Goal: Ask a question: Seek information or help from site administrators or community

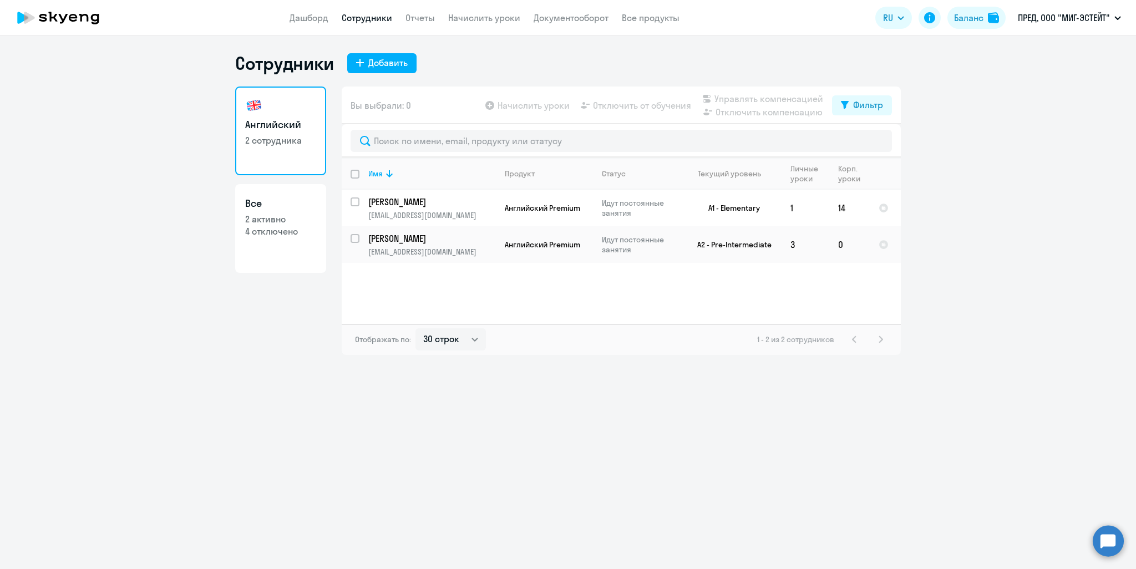
select select "30"
click at [423, 19] on link "Отчеты" at bounding box center [419, 17] width 29 height 11
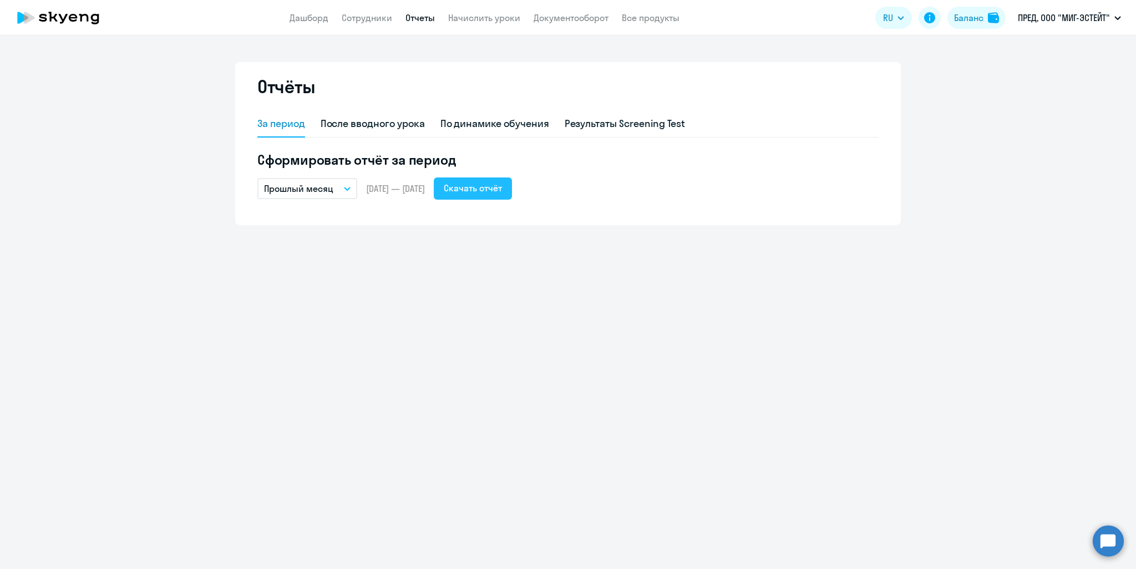
click at [502, 190] on div "Скачать отчёт" at bounding box center [473, 187] width 58 height 13
click at [350, 188] on button "Прошлый месяц" at bounding box center [307, 188] width 100 height 21
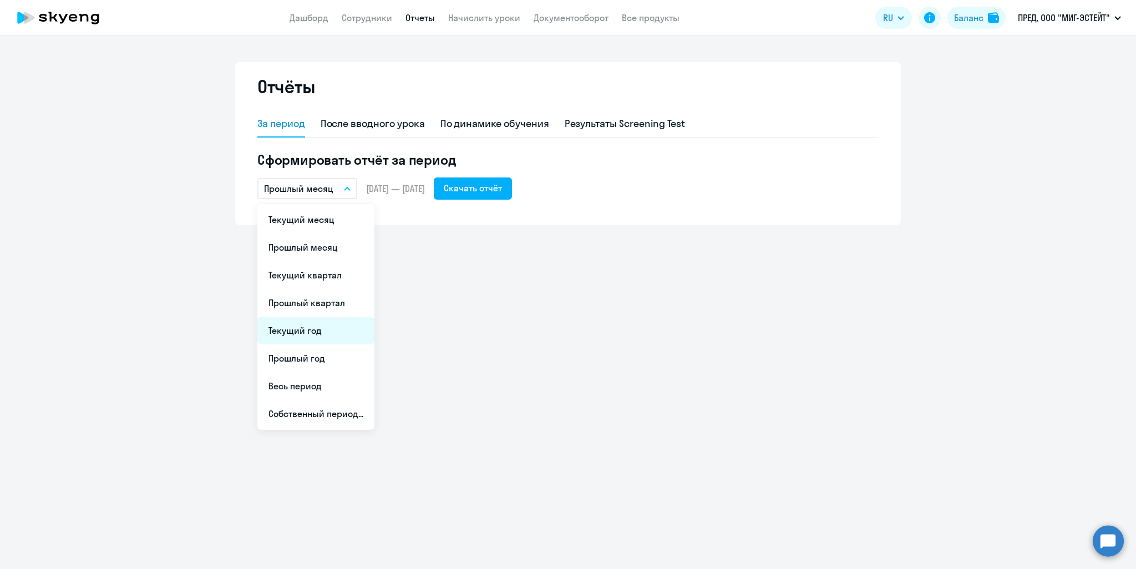
click at [302, 335] on li "Текущий год" at bounding box center [315, 331] width 117 height 28
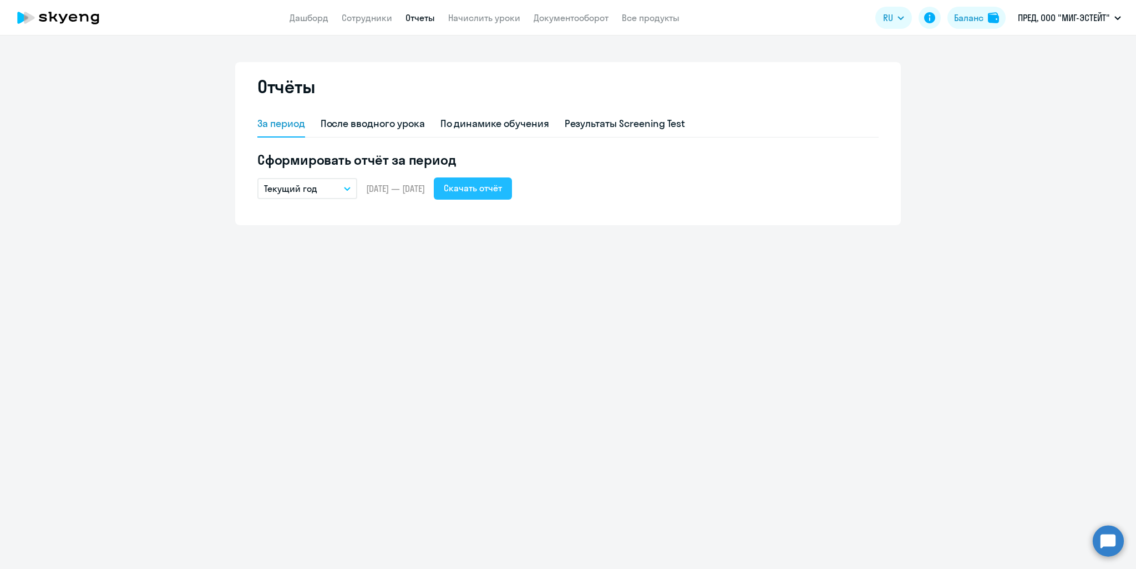
click at [500, 188] on div "Скачать отчёт" at bounding box center [473, 187] width 58 height 13
drag, startPoint x: 1051, startPoint y: 120, endPoint x: 1037, endPoint y: 116, distance: 14.4
click at [1051, 119] on ng-component "Отчёты За период После вводного урока По динамике обучения Результаты Screening…" at bounding box center [568, 143] width 1136 height 163
click at [1039, 23] on p "ПРЕД, ООО "МИГ-ЭСТЕЙТ"" at bounding box center [1064, 17] width 92 height 13
click at [601, 18] on link "Документооборот" at bounding box center [570, 17] width 75 height 11
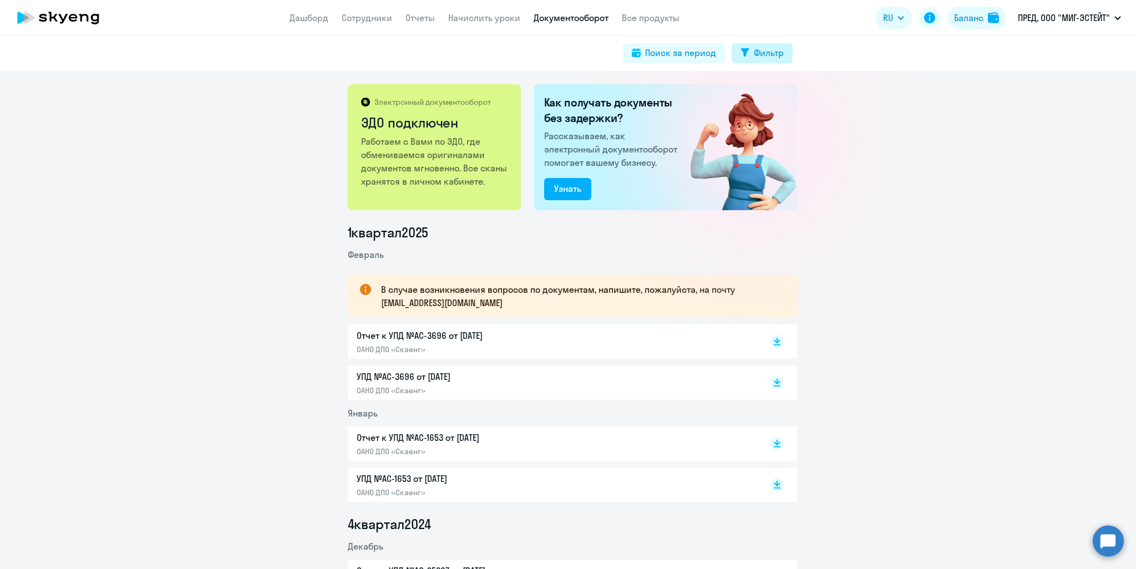
click at [770, 49] on div "Фильтр" at bounding box center [769, 52] width 30 height 13
select select "all"
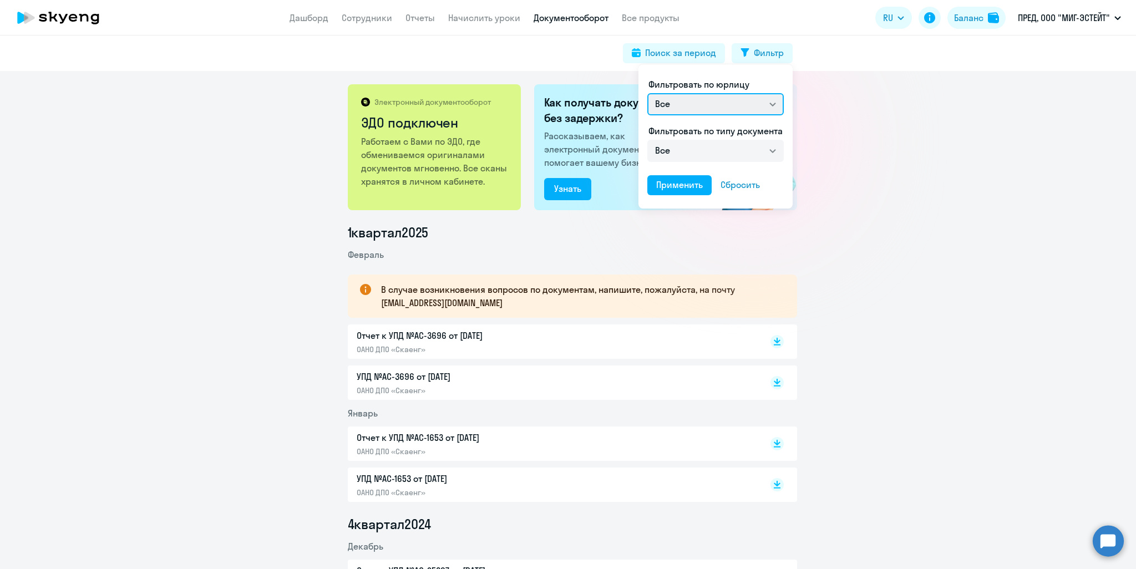
click at [774, 104] on select "Все ОАНО ДПО «Скаенг»" at bounding box center [715, 104] width 136 height 22
click at [847, 95] on div at bounding box center [568, 284] width 1136 height 569
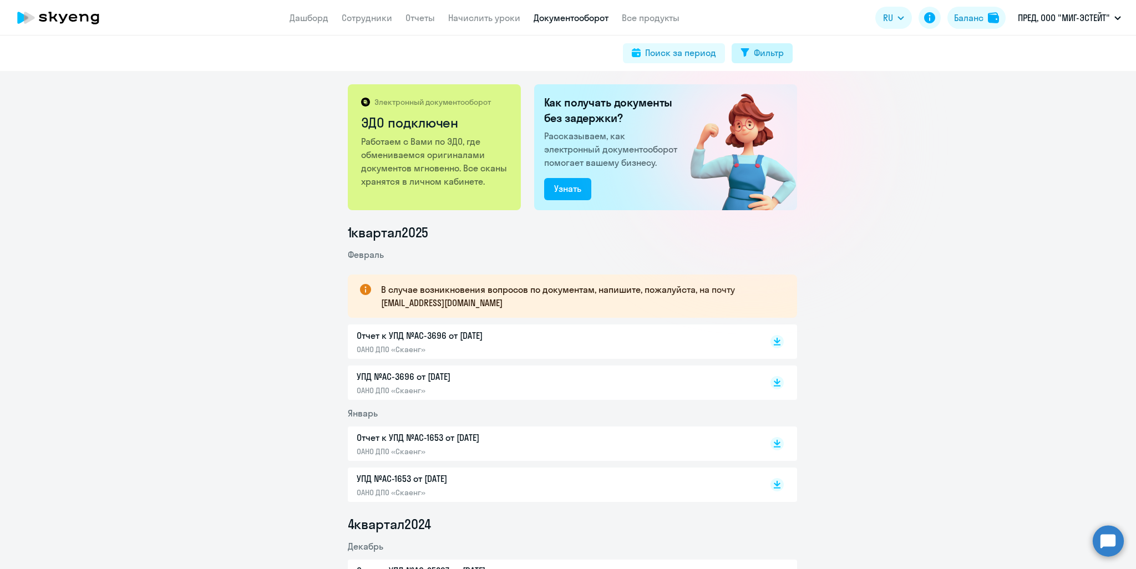
click at [778, 57] on div "Фильтр" at bounding box center [769, 52] width 30 height 13
select select "all"
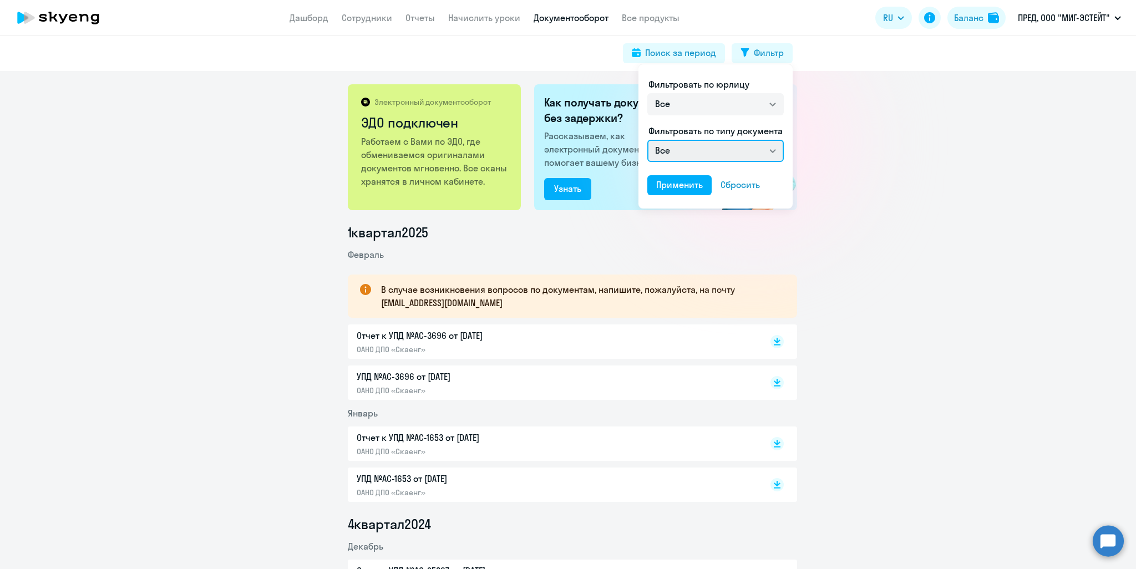
click at [780, 148] on select "Все Счет на оплату покупателю Отчет к УПД УПД" at bounding box center [715, 151] width 136 height 22
select select "lessons_report"
click at [647, 140] on select "Все Счет на оплату покупателю Отчет к УПД УПД" at bounding box center [715, 151] width 136 height 22
click at [681, 182] on div "Применить" at bounding box center [679, 184] width 47 height 13
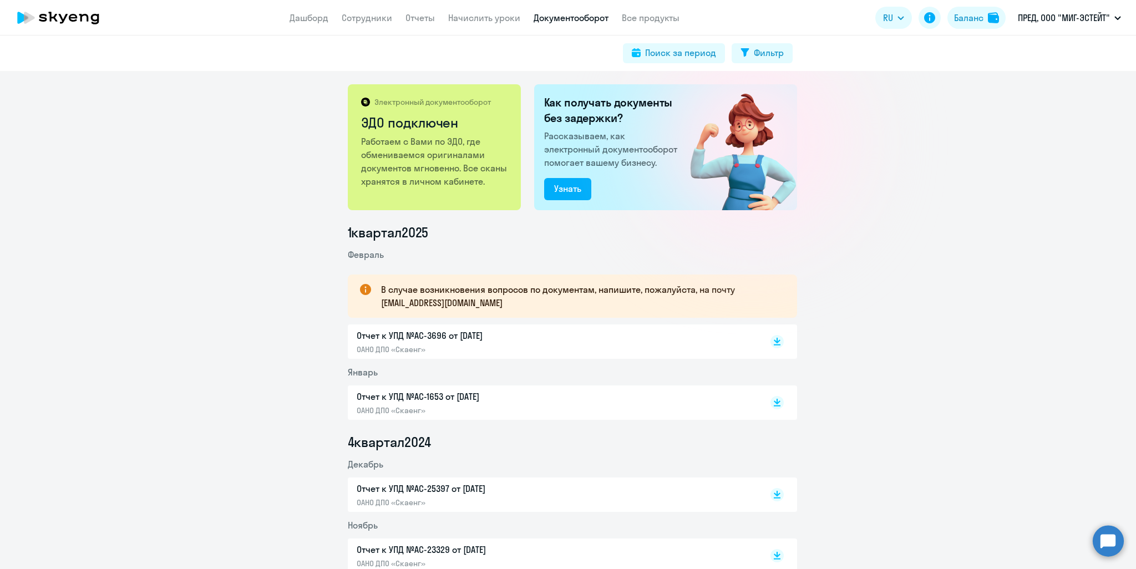
click at [472, 344] on p "ОАНО ДПО «Скаенг»" at bounding box center [473, 349] width 233 height 10
click at [768, 51] on div "Фильтр" at bounding box center [769, 52] width 30 height 13
select select "all"
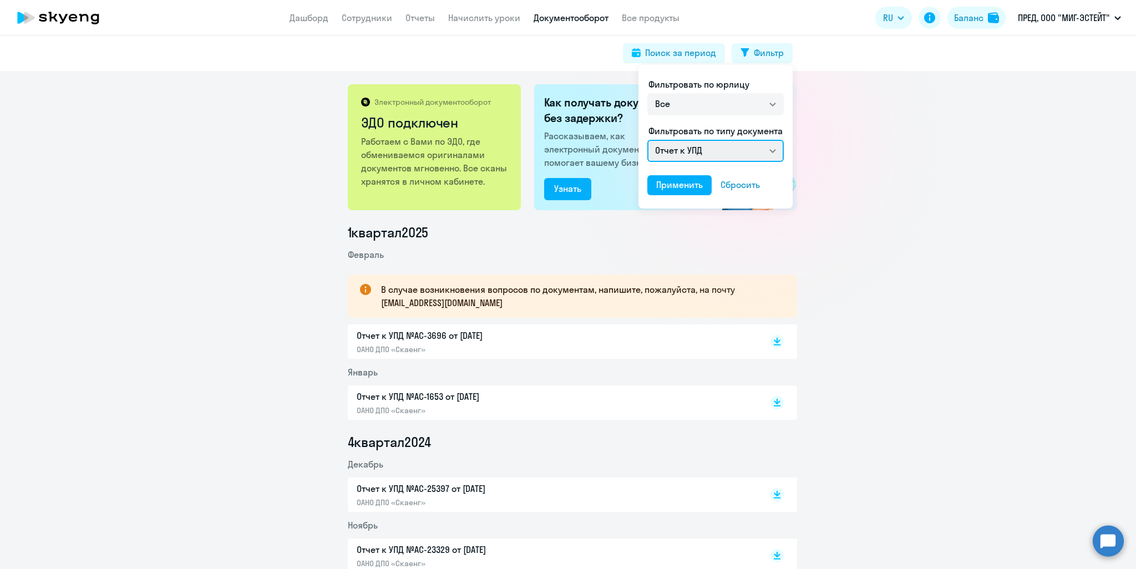
click at [765, 146] on select "Все Счет на оплату покупателю Отчет к УПД УПД" at bounding box center [715, 151] width 136 height 22
select select "utd"
click at [647, 140] on select "Все Счет на оплату покупателю Отчет к УПД УПД" at bounding box center [715, 151] width 136 height 22
click at [675, 189] on div "Применить" at bounding box center [679, 184] width 47 height 13
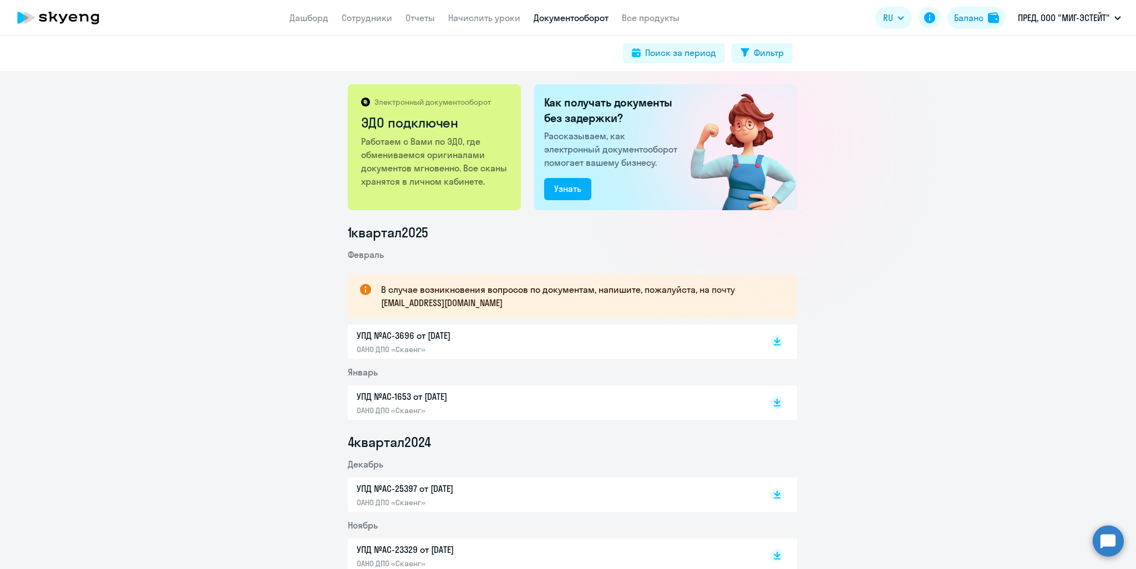
click at [432, 337] on p "УПД №AC-3696 от [DATE]" at bounding box center [473, 335] width 233 height 13
click at [774, 340] on icon at bounding box center [777, 340] width 7 height 6
click at [770, 401] on rect at bounding box center [776, 402] width 13 height 13
click at [769, 54] on div "Фильтр" at bounding box center [769, 52] width 30 height 13
select select "all"
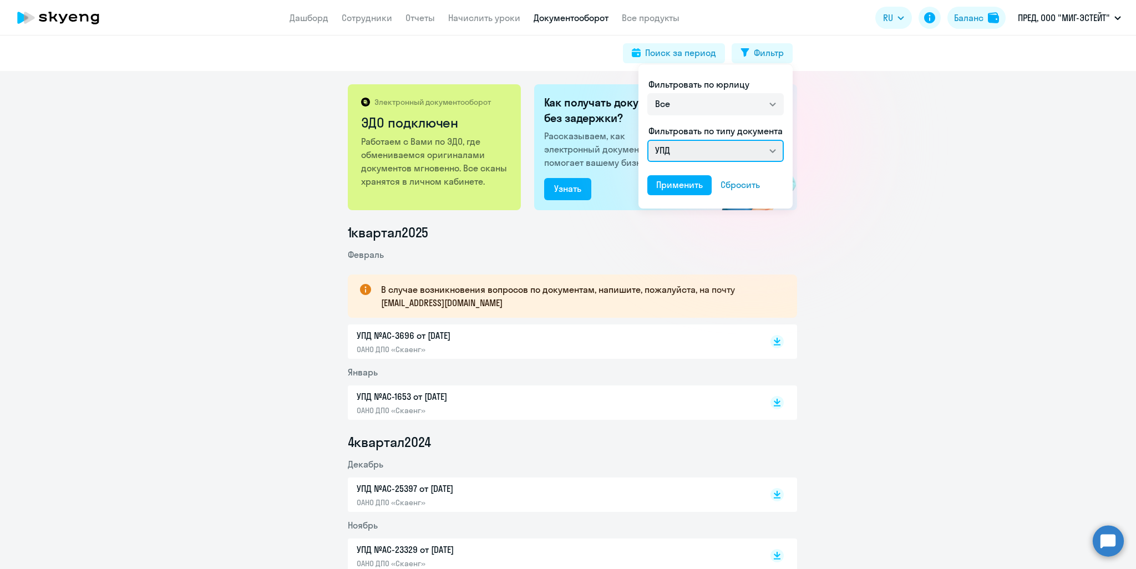
click at [771, 151] on select "Все Счет на оплату покупателю Отчет к УПД УПД" at bounding box center [715, 151] width 136 height 22
select select "lessons_report"
click at [647, 140] on select "Все Счет на оплату покупателю Отчет к УПД УПД" at bounding box center [715, 151] width 136 height 22
click at [667, 179] on div "Применить" at bounding box center [679, 184] width 47 height 13
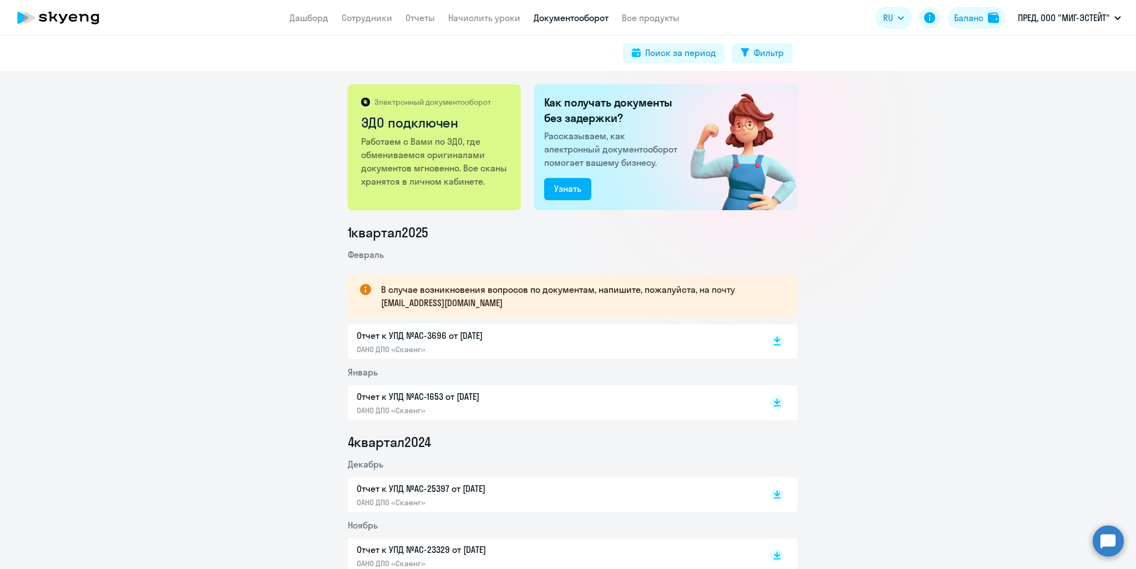
click at [774, 344] on icon at bounding box center [776, 341] width 13 height 13
click at [770, 404] on rect at bounding box center [776, 402] width 13 height 13
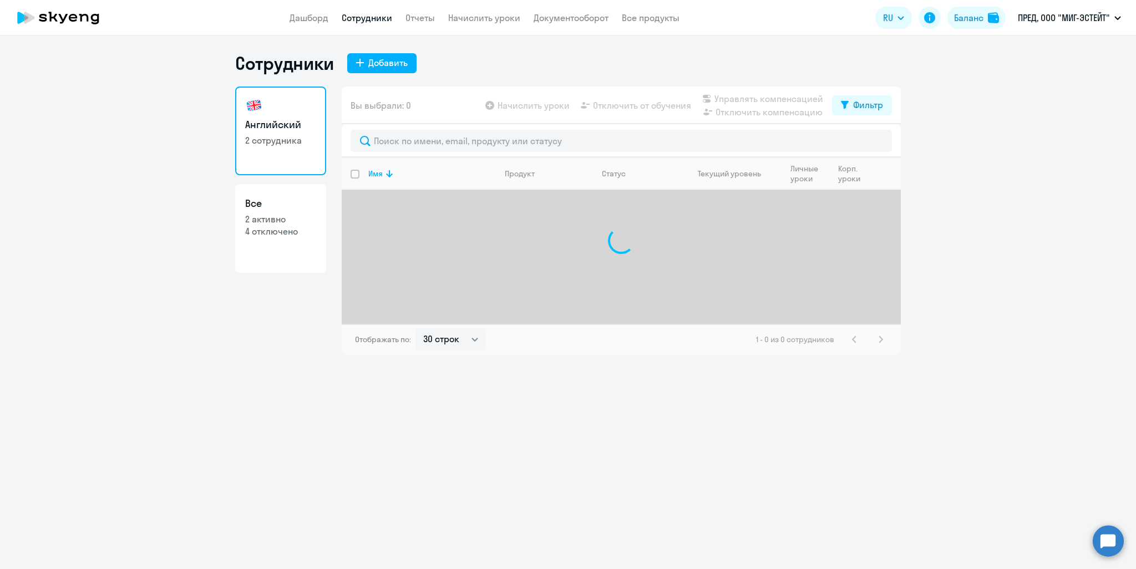
select select "30"
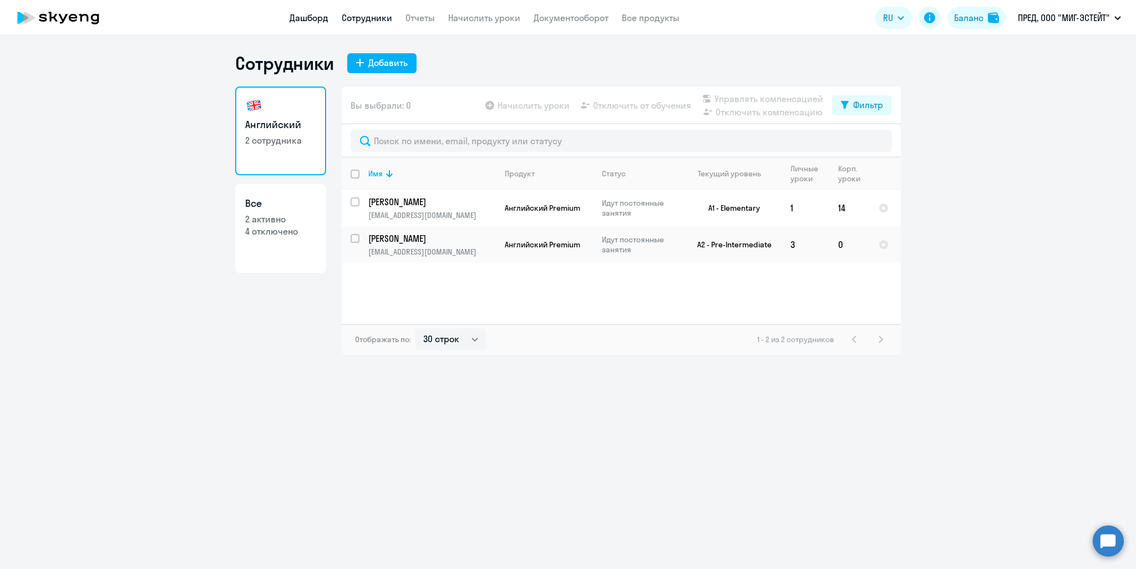
click at [319, 19] on link "Дашборд" at bounding box center [308, 17] width 39 height 11
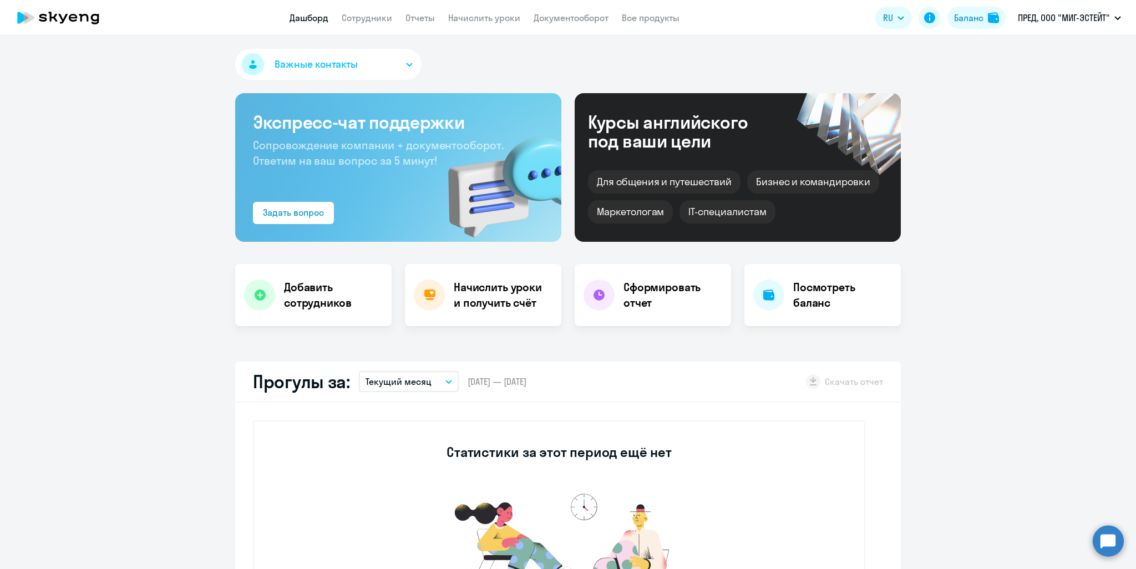
select select "30"
click at [655, 295] on h4 "Сформировать отчет" at bounding box center [672, 294] width 99 height 31
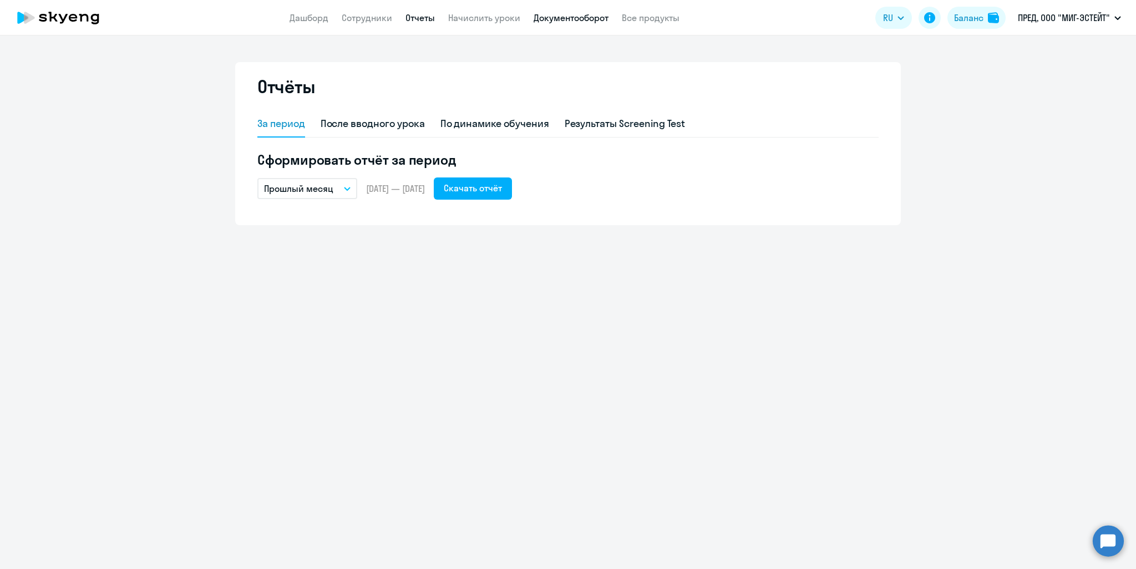
click at [564, 21] on link "Документооборот" at bounding box center [570, 17] width 75 height 11
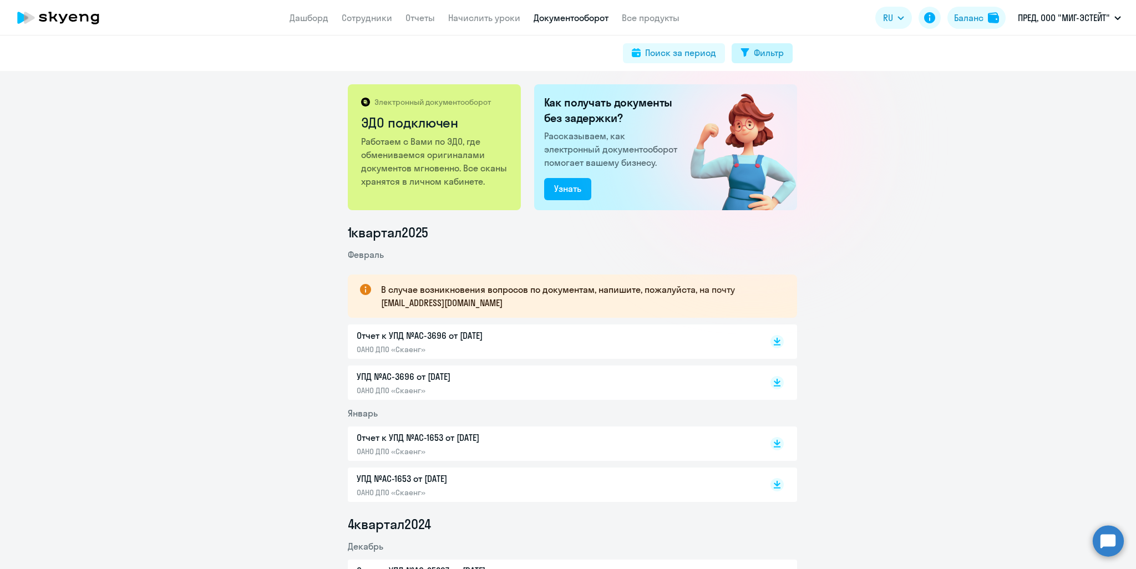
click at [765, 58] on div "Фильтр" at bounding box center [769, 52] width 30 height 13
select select "all"
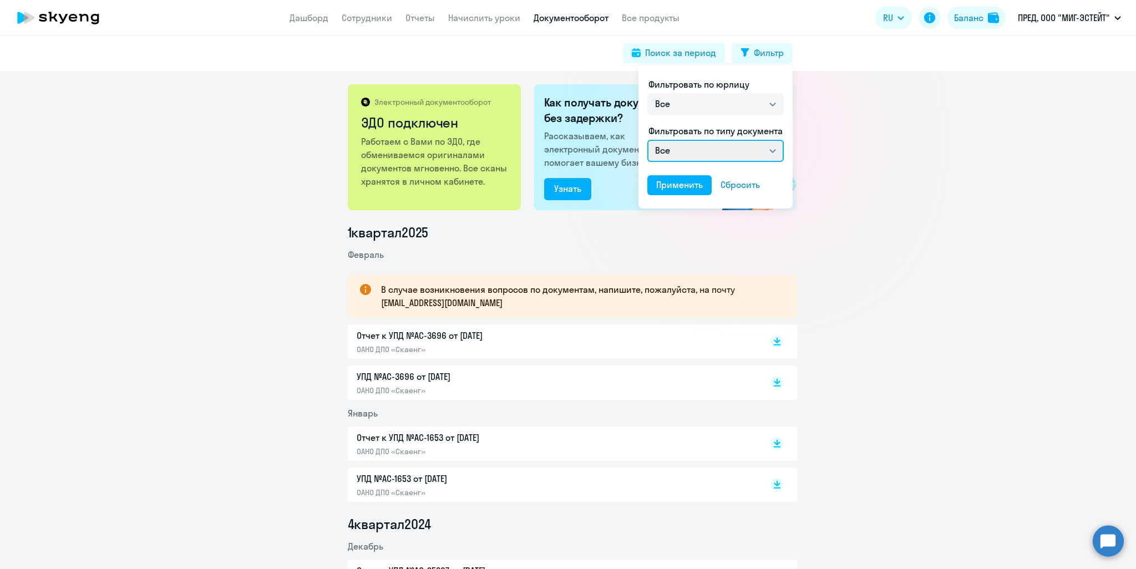
click at [776, 151] on select "Все Счет на оплату покупателю Отчет к УПД УПД" at bounding box center [715, 151] width 136 height 22
click at [713, 250] on div at bounding box center [568, 284] width 1136 height 569
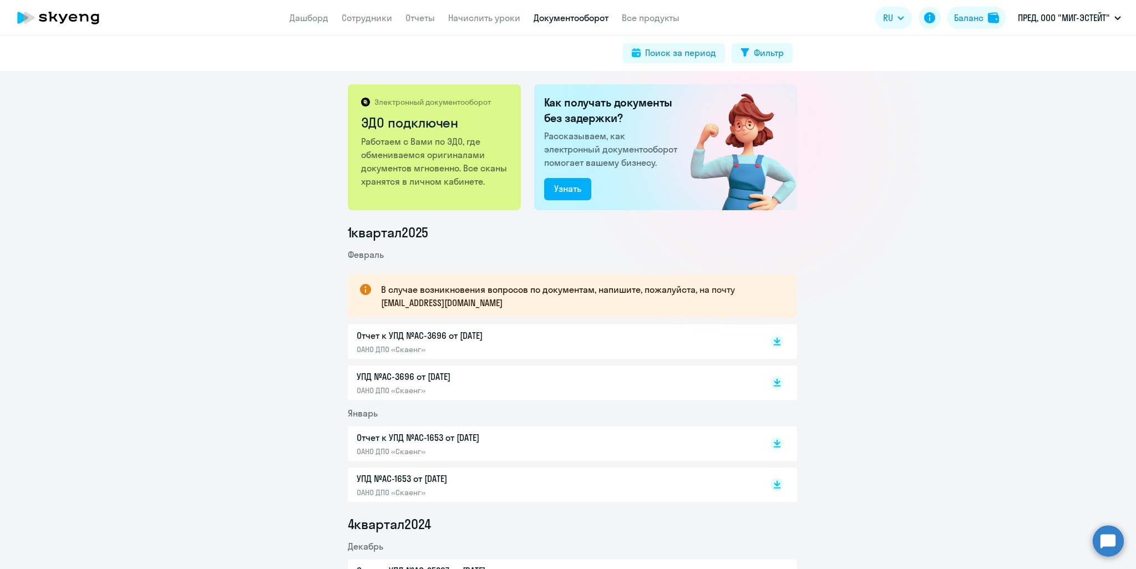
click at [1107, 542] on circle at bounding box center [1107, 540] width 31 height 31
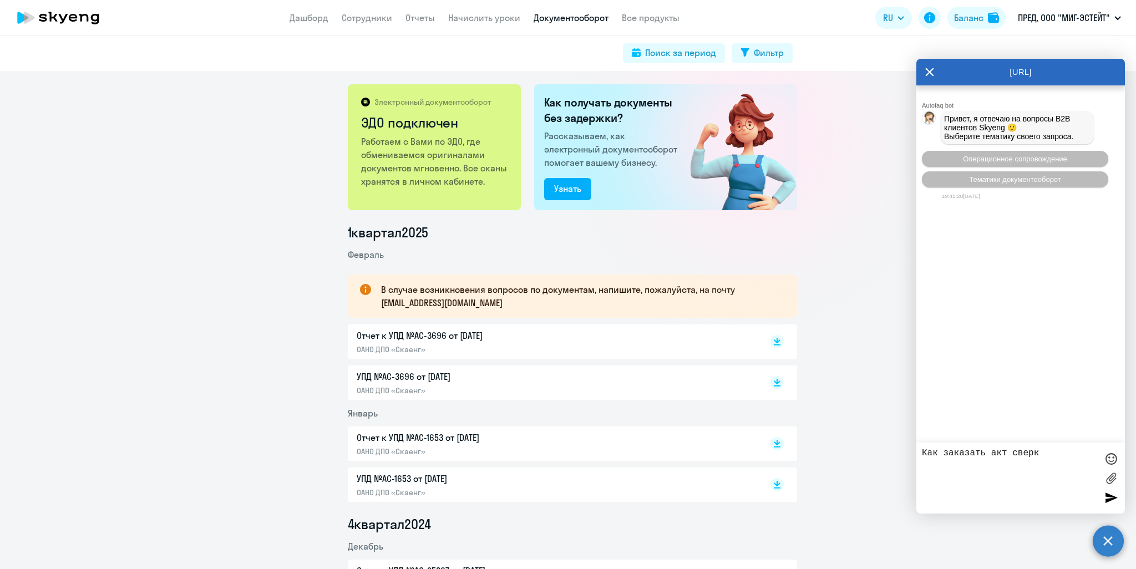
type textarea "Как заказать акт сверки"
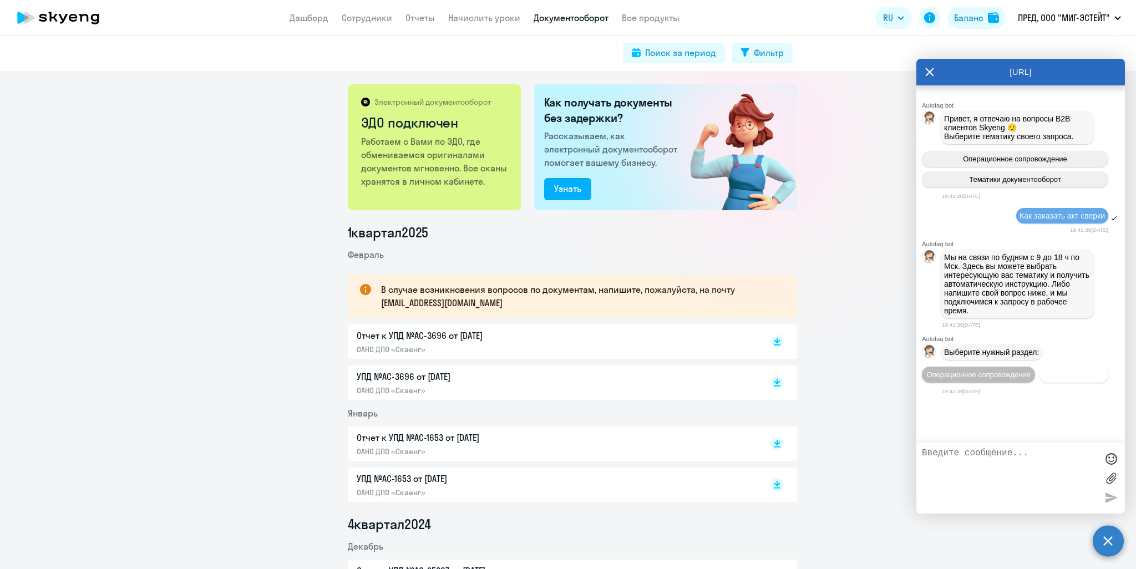
click at [1062, 379] on span "Документооборот" at bounding box center [1073, 374] width 59 height 8
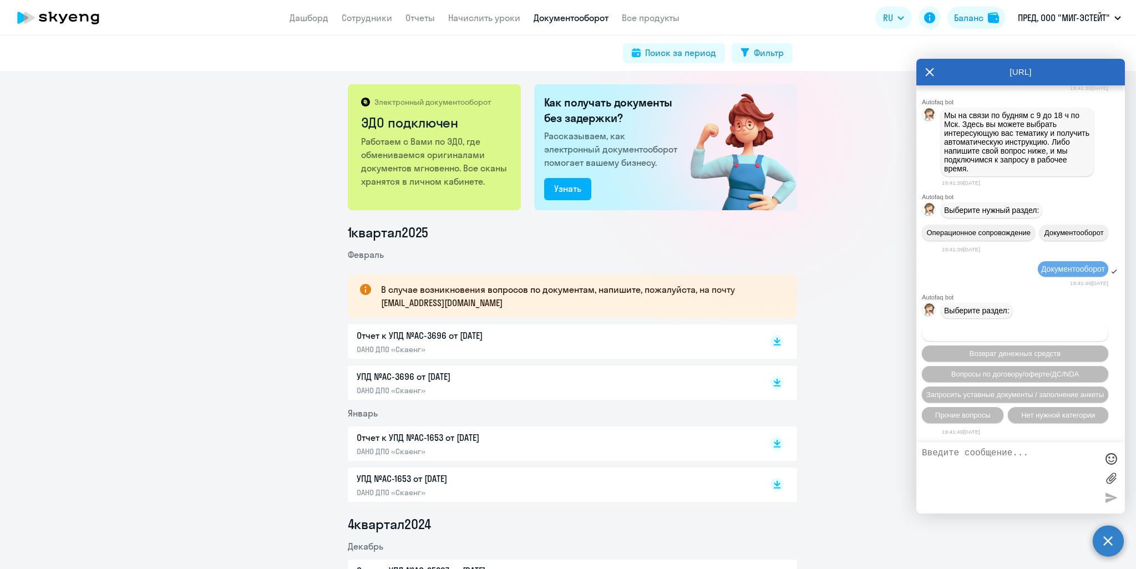
click at [1065, 334] on span "Вопросы по оформлению бух.документов" at bounding box center [1015, 333] width 140 height 8
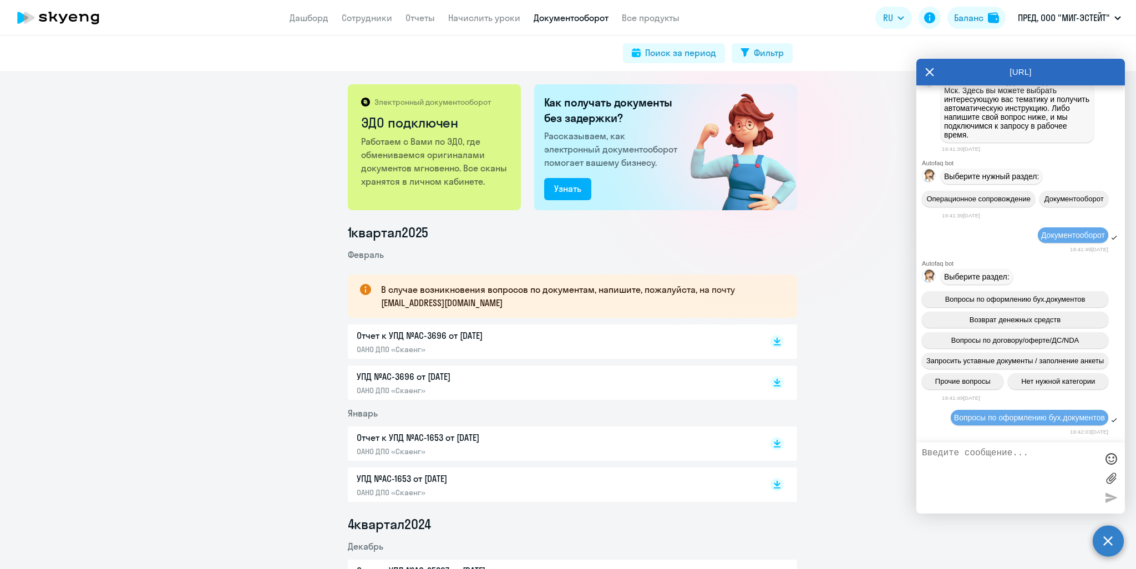
scroll to position [313, 0]
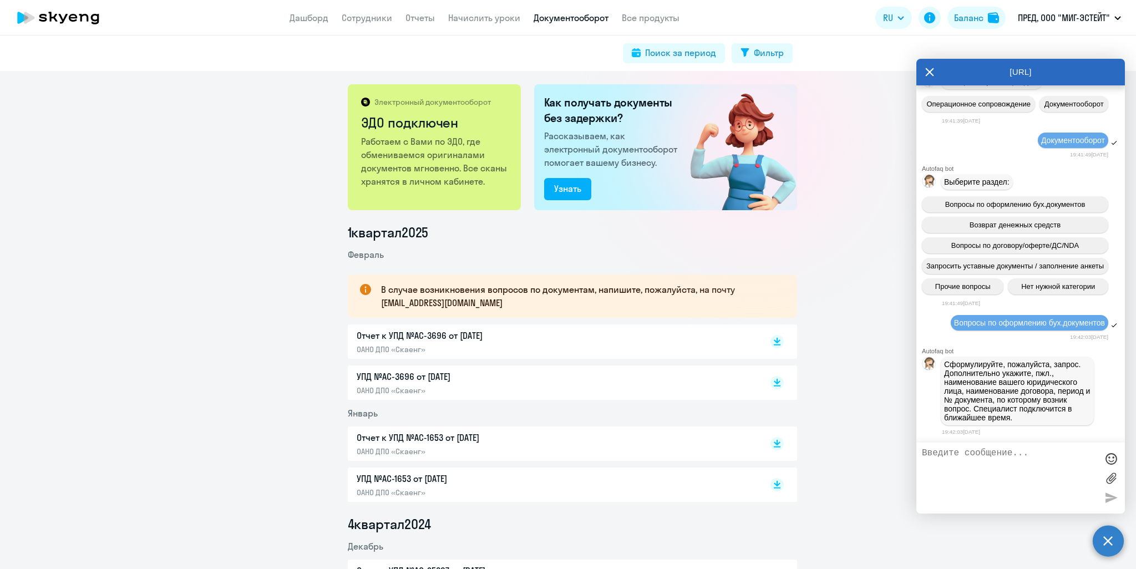
click at [1016, 462] on textarea at bounding box center [1009, 478] width 175 height 60
type textarea "Необходимо получить акт сверки"
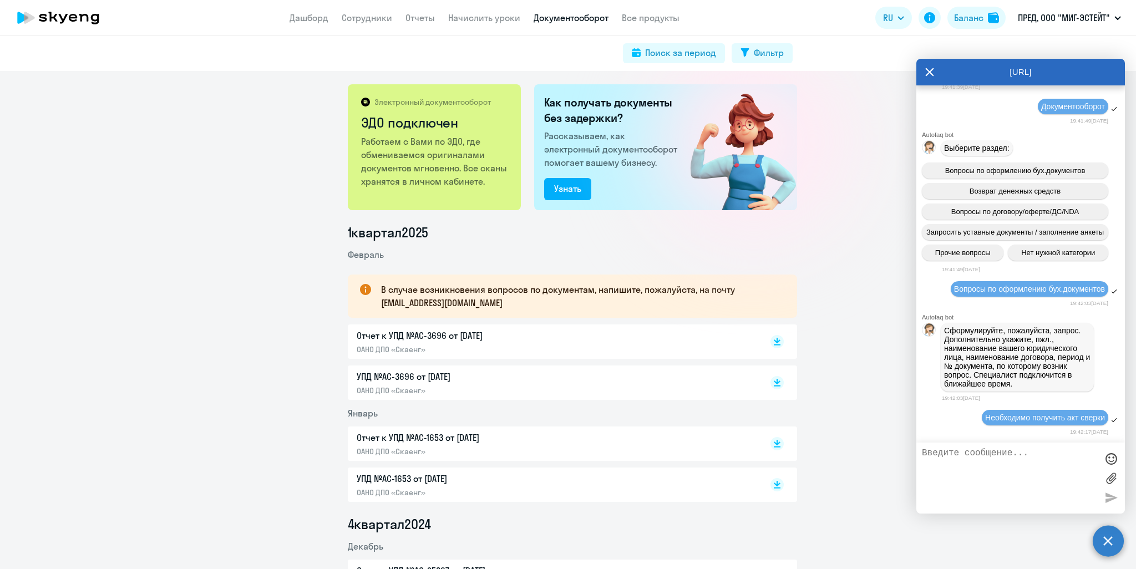
scroll to position [348, 0]
click at [366, 19] on link "Сотрудники" at bounding box center [367, 17] width 50 height 11
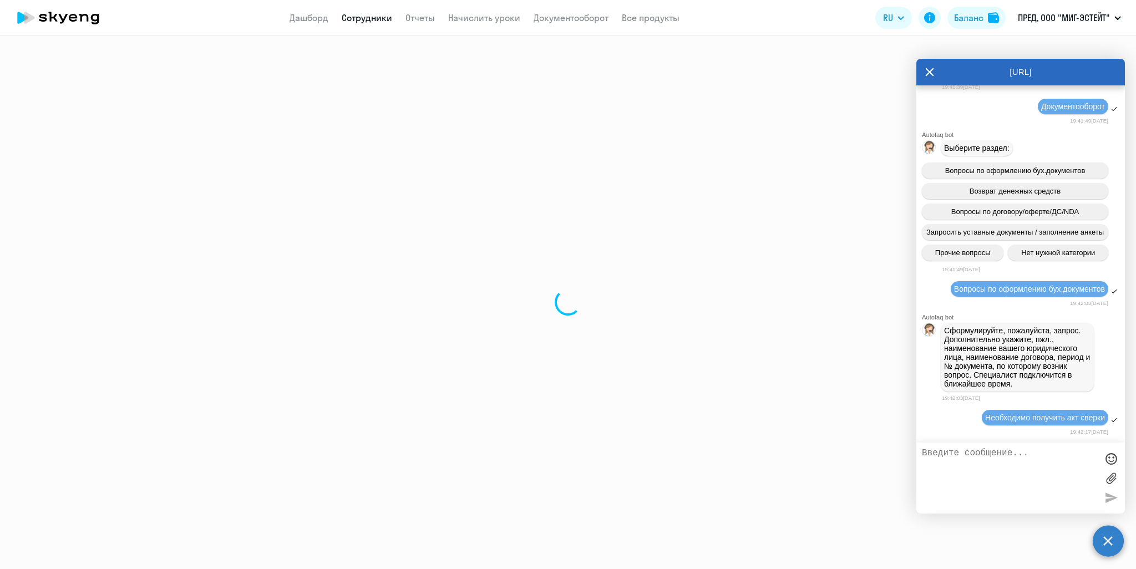
select select "30"
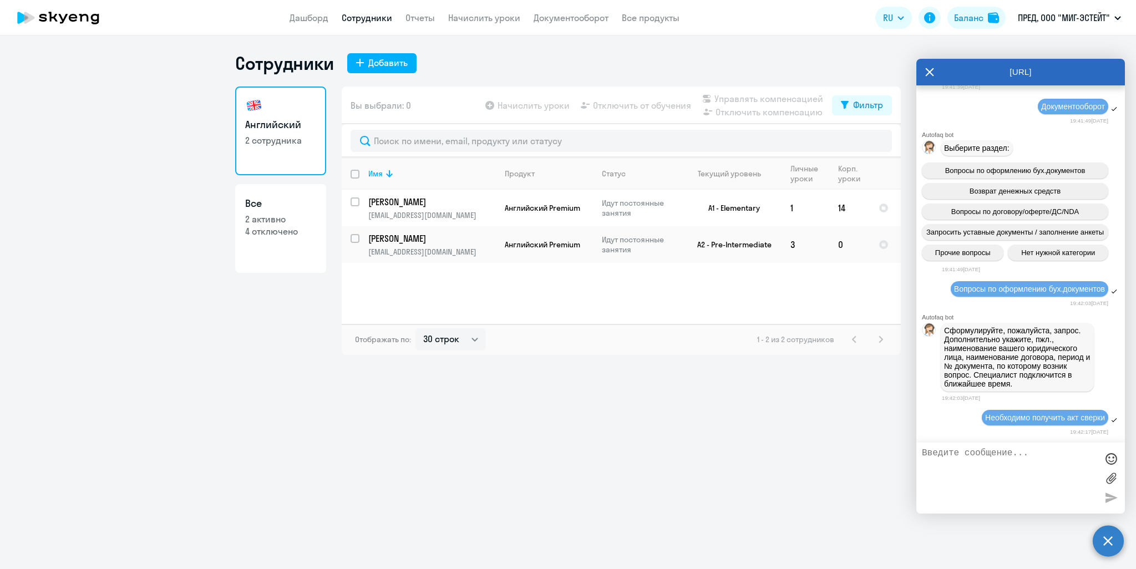
click at [930, 74] on icon at bounding box center [929, 72] width 9 height 27
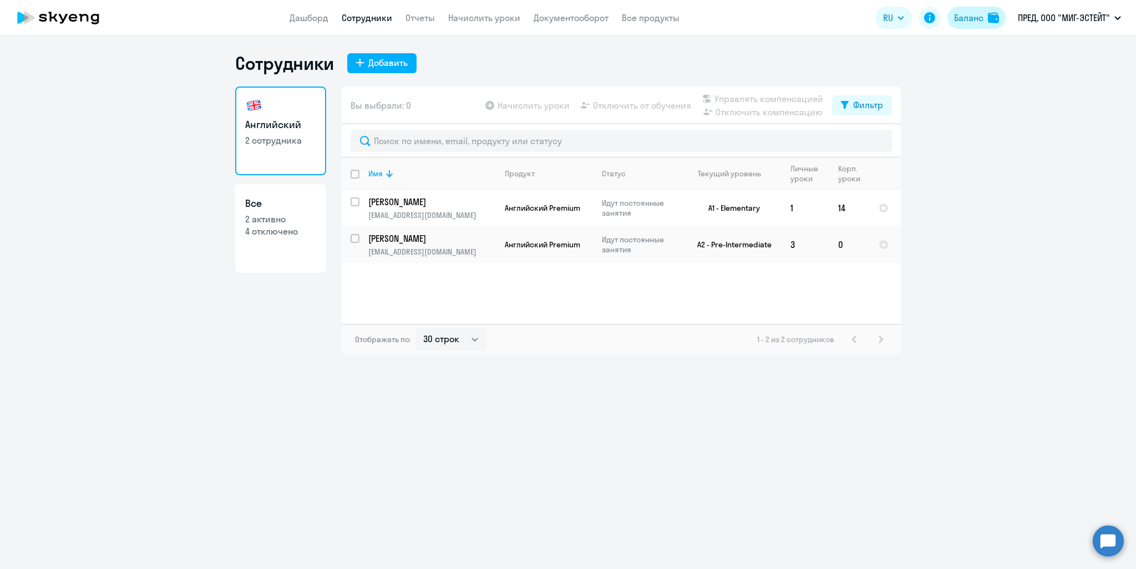
click at [956, 14] on div "Баланс" at bounding box center [968, 17] width 29 height 13
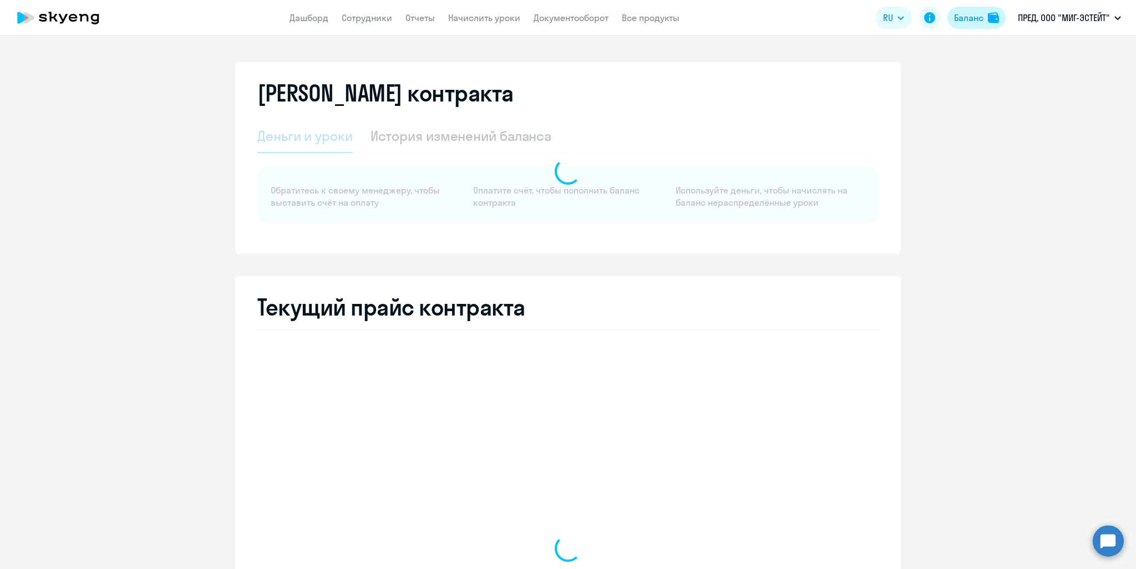
select select "english_adult_not_native_speaker"
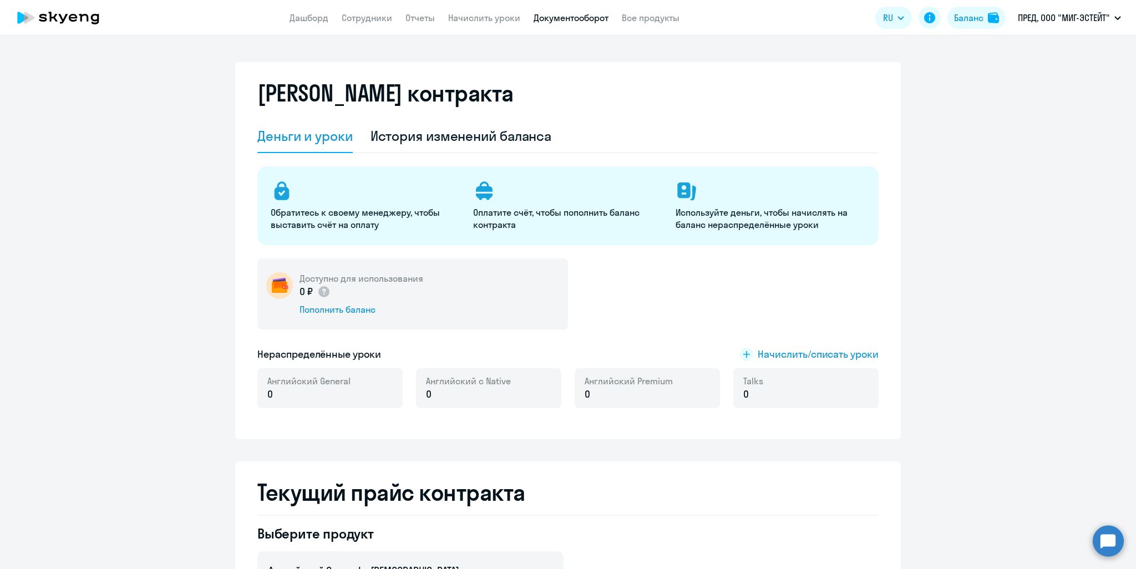
click at [583, 18] on link "Документооборот" at bounding box center [570, 17] width 75 height 11
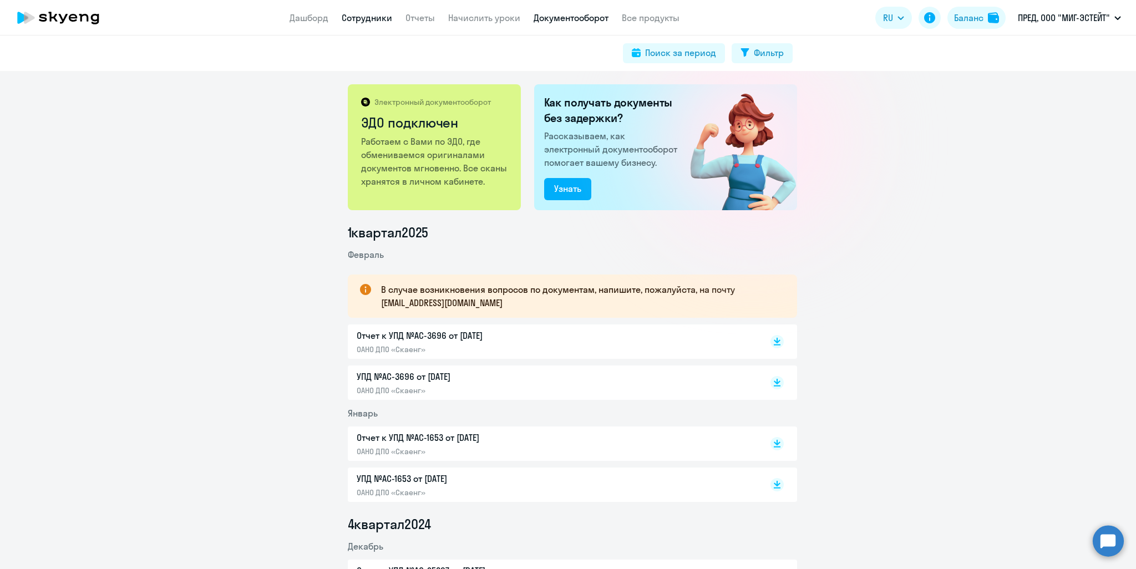
click at [357, 19] on link "Сотрудники" at bounding box center [367, 17] width 50 height 11
select select "30"
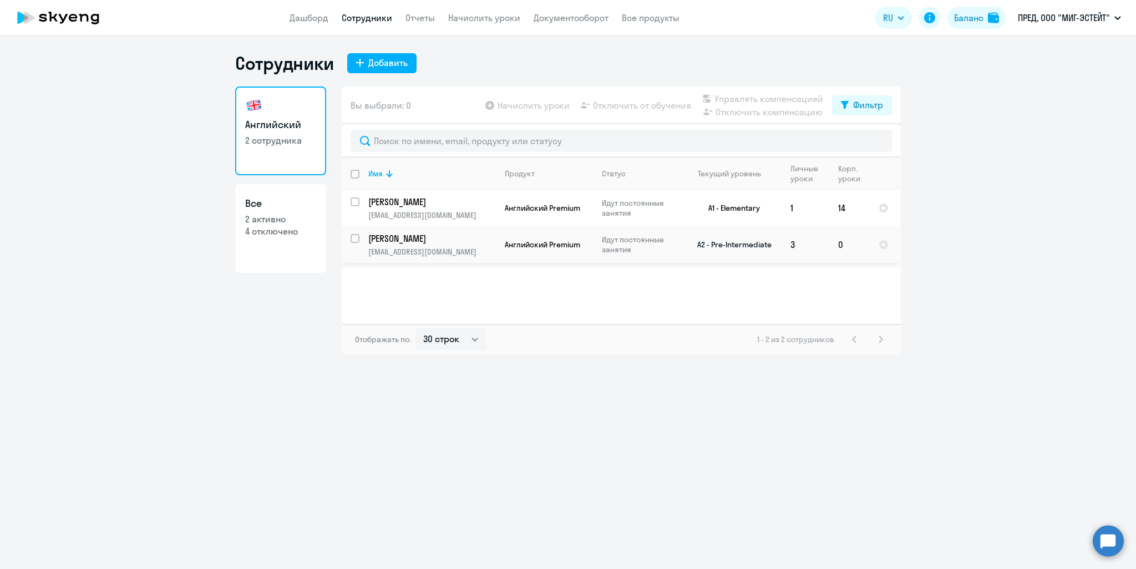
click at [396, 240] on p "[PERSON_NAME]" at bounding box center [430, 238] width 125 height 12
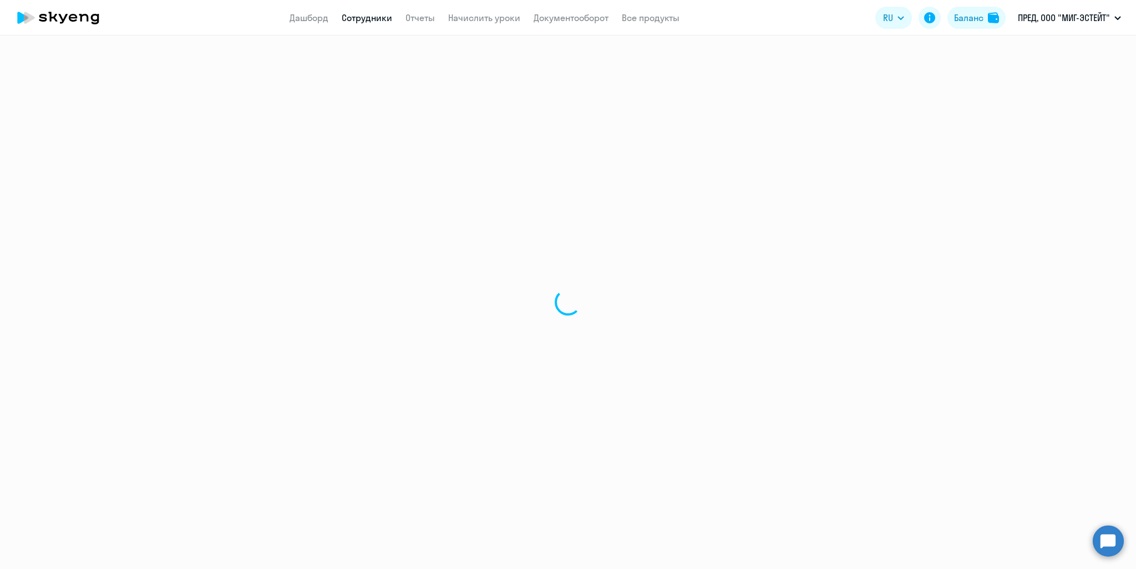
select select "english"
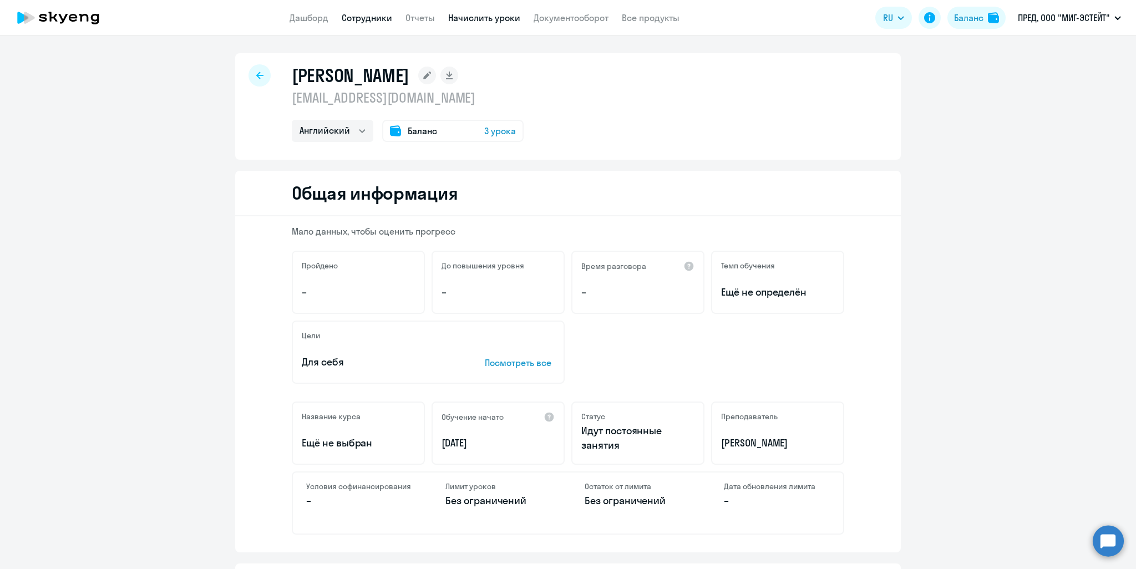
click at [474, 17] on link "Начислить уроки" at bounding box center [484, 17] width 72 height 11
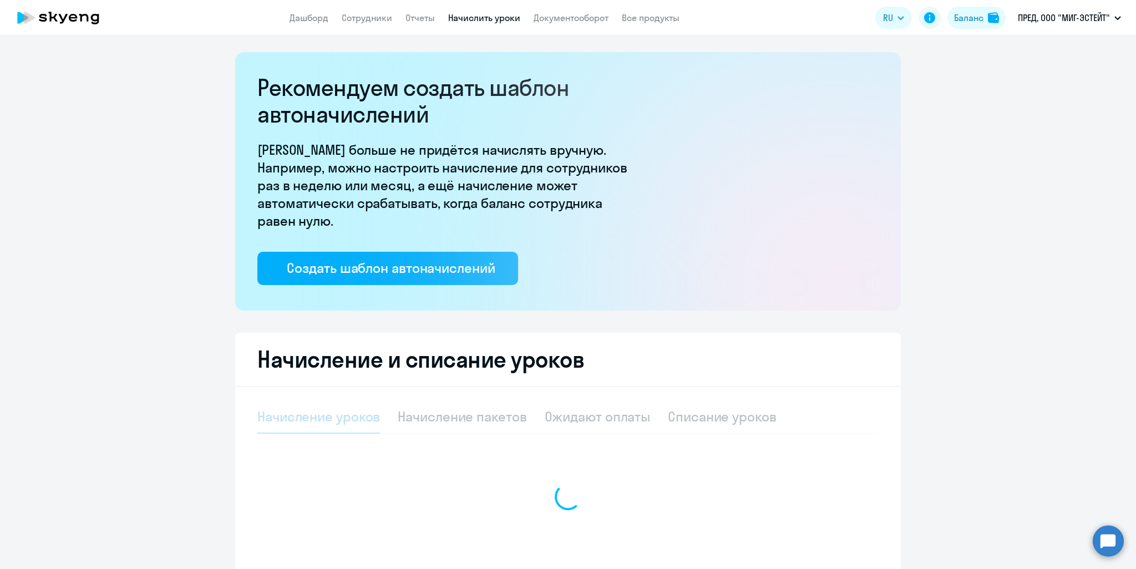
select select "10"
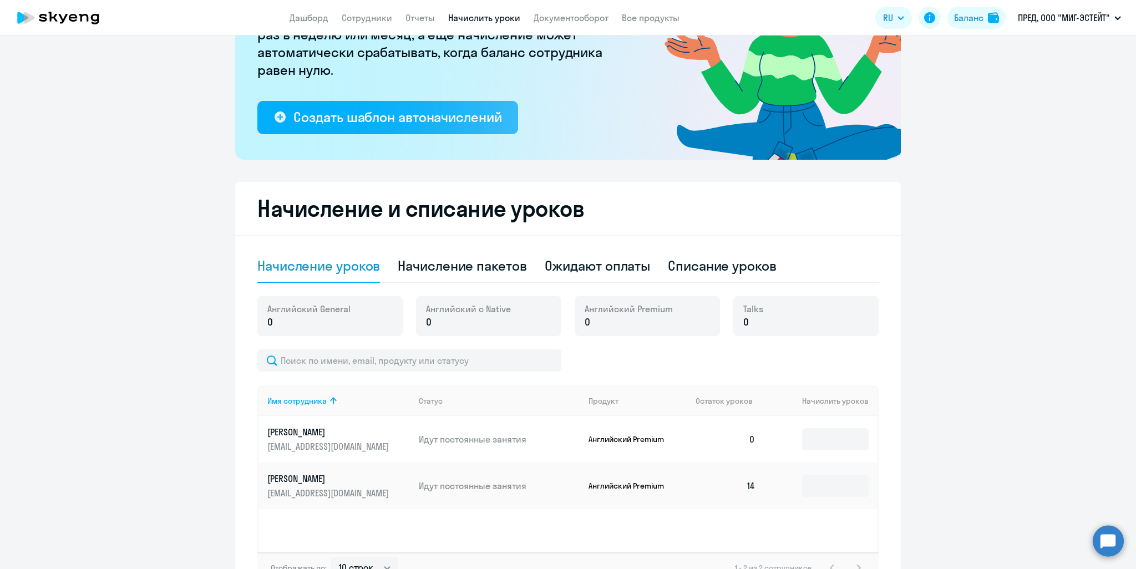
scroll to position [166, 0]
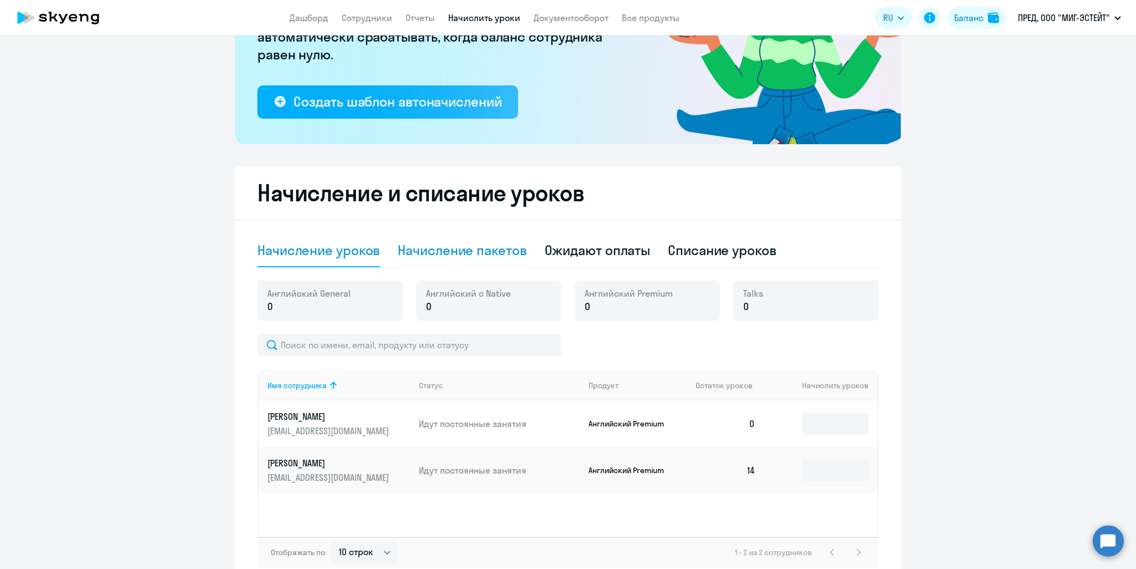
click at [503, 257] on div "Начисление пакетов" at bounding box center [462, 250] width 129 height 18
select select "10"
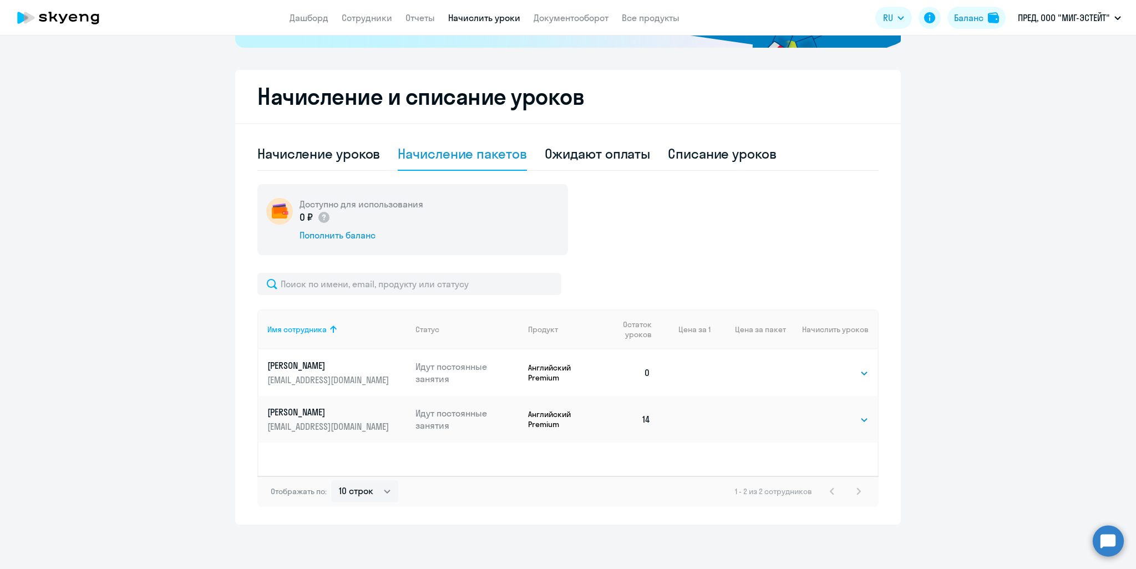
scroll to position [0, 0]
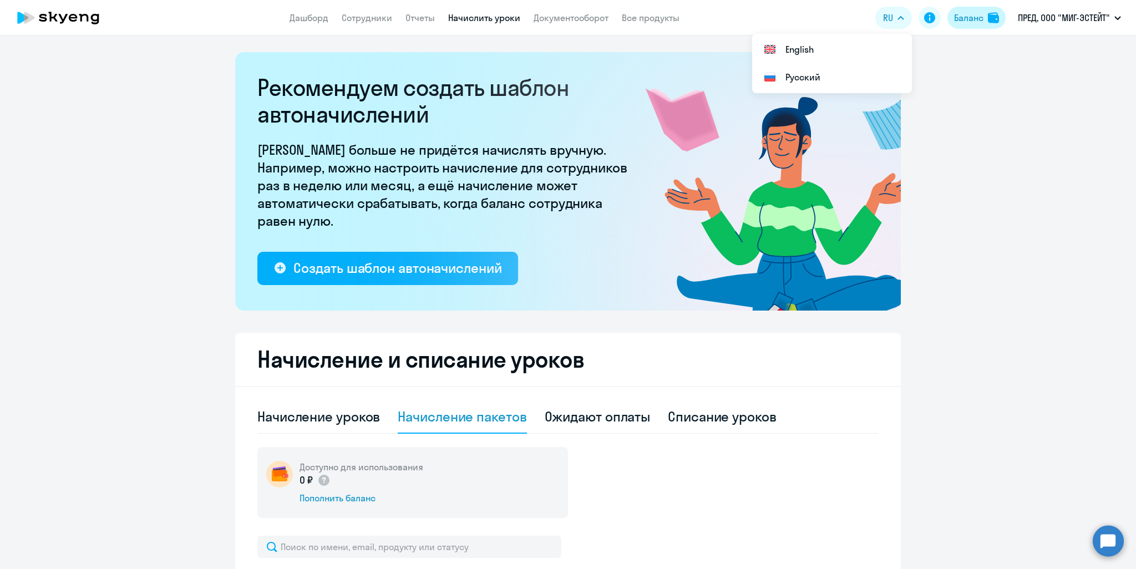
click at [975, 16] on div "Баланс" at bounding box center [968, 17] width 29 height 13
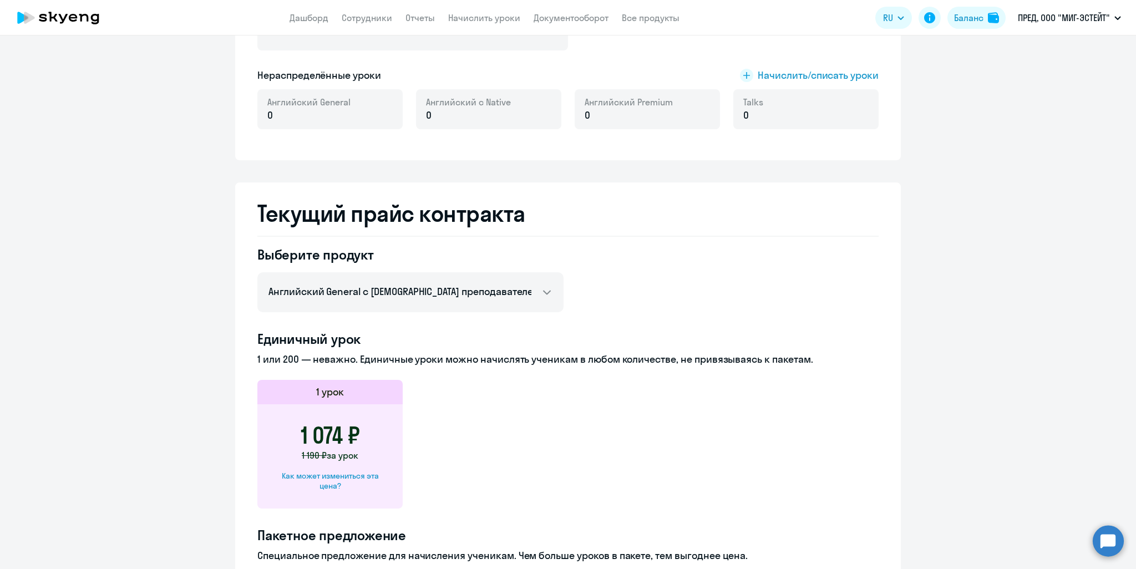
scroll to position [237, 0]
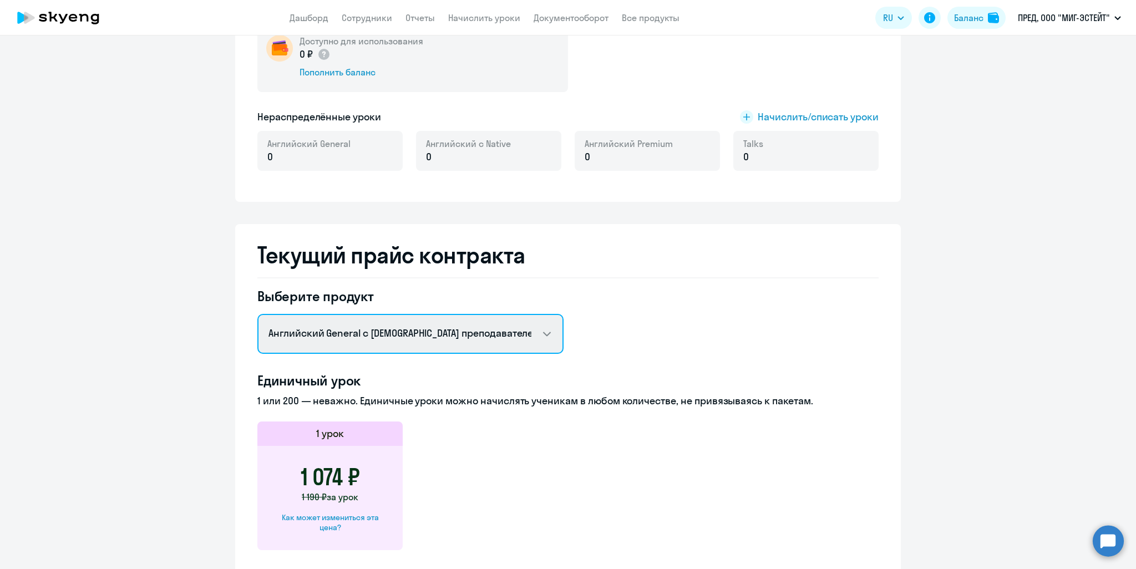
click at [543, 331] on select "Английский General с русскоговорящим преподавателем Английский General с [DEMOG…" at bounding box center [410, 334] width 306 height 40
select select "english_adult_not_native_speaker_premium"
click at [257, 314] on select "Английский General с русскоговорящим преподавателем Английский General с [DEMOG…" at bounding box center [410, 334] width 306 height 40
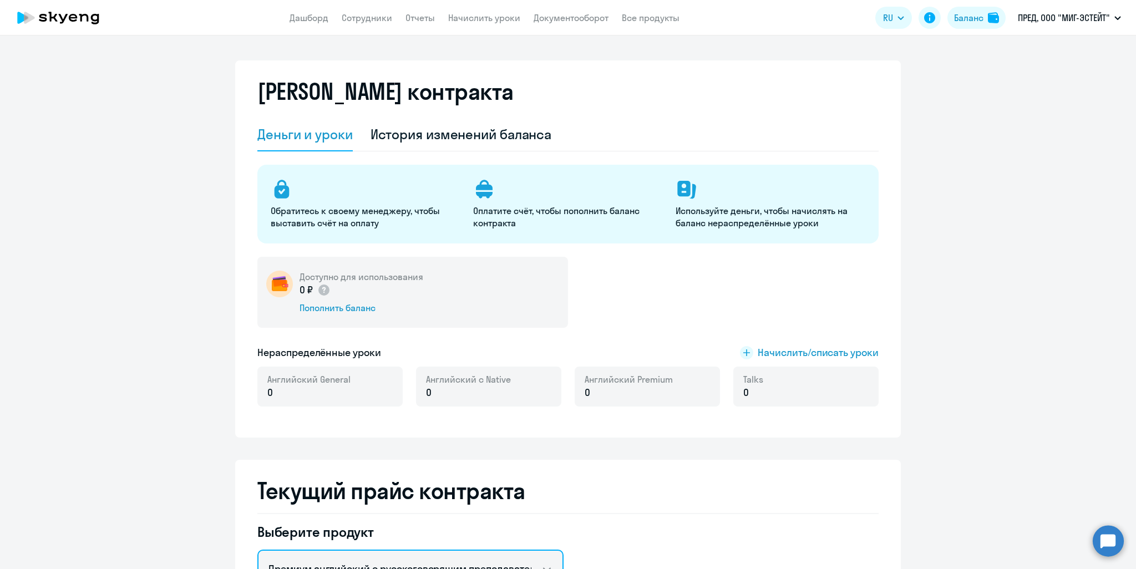
scroll to position [0, 0]
